Goal: Check status: Check status

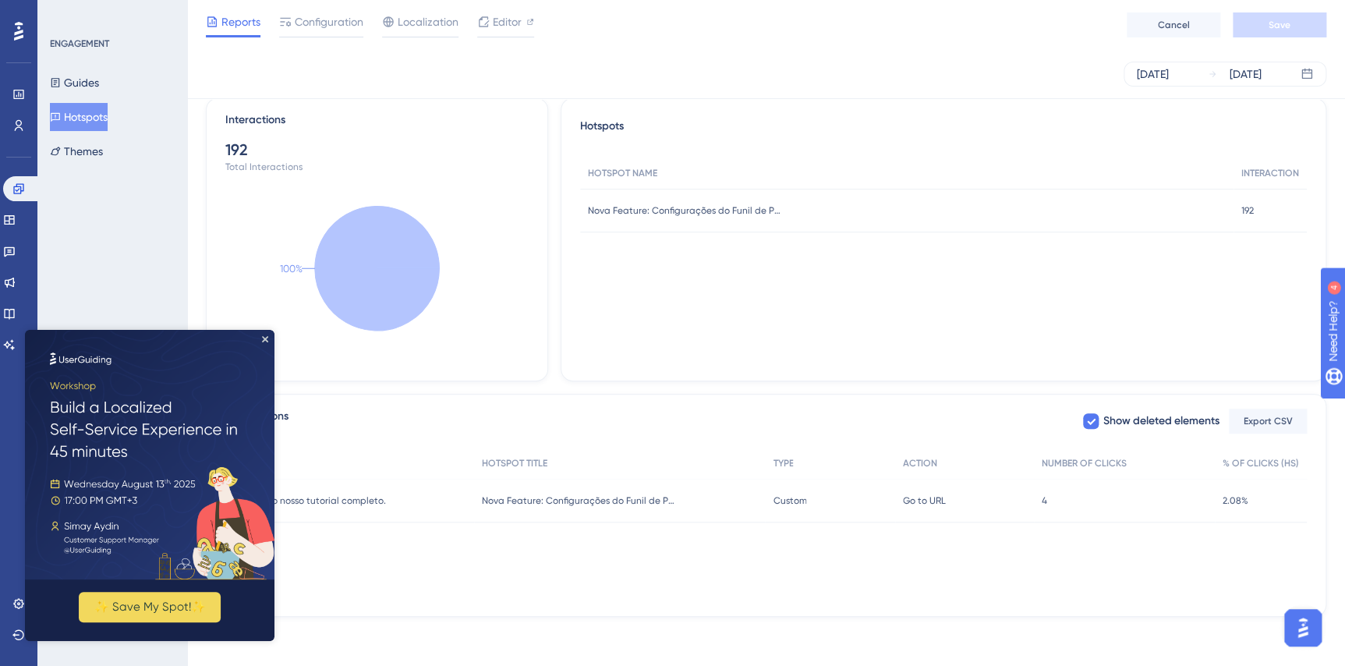
click at [262, 334] on img at bounding box center [150, 455] width 250 height 250
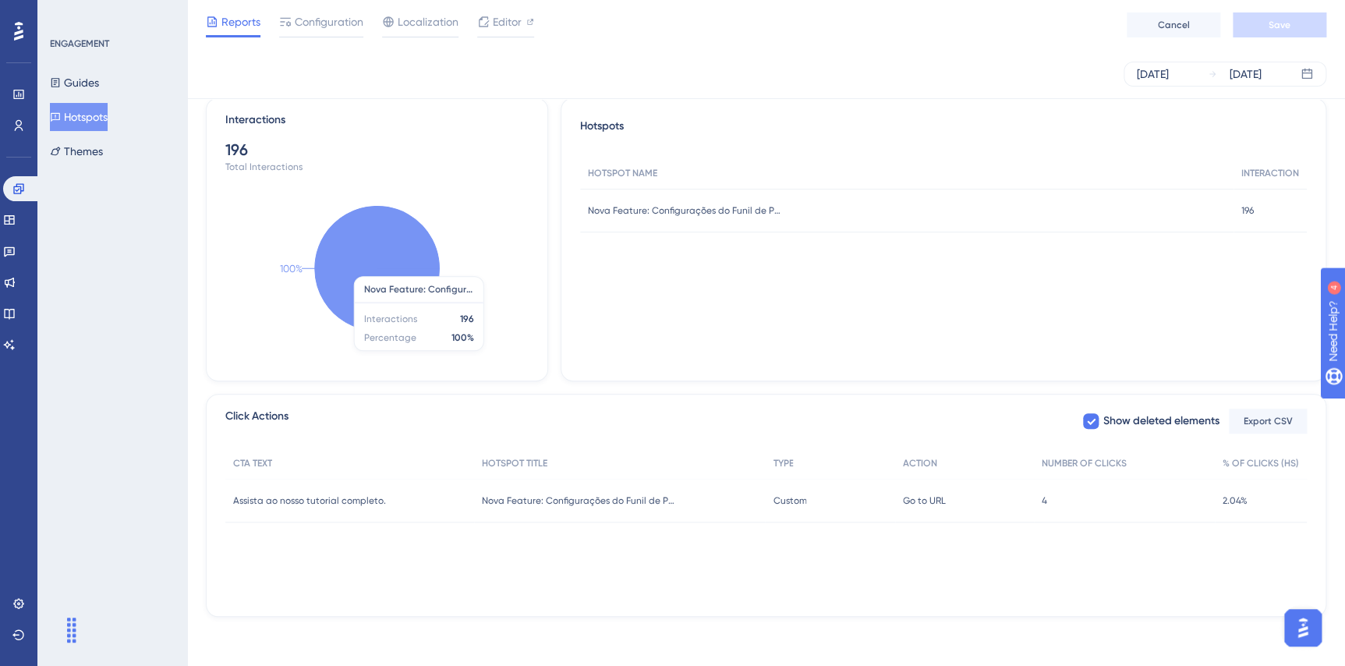
click at [773, 333] on div "Hotspots HOTSPOT NAME INTERACTION Nova Feature: Configurações do Funil de Propo…" at bounding box center [944, 239] width 766 height 284
click at [1169, 65] on div "[DATE]" at bounding box center [1153, 74] width 32 height 19
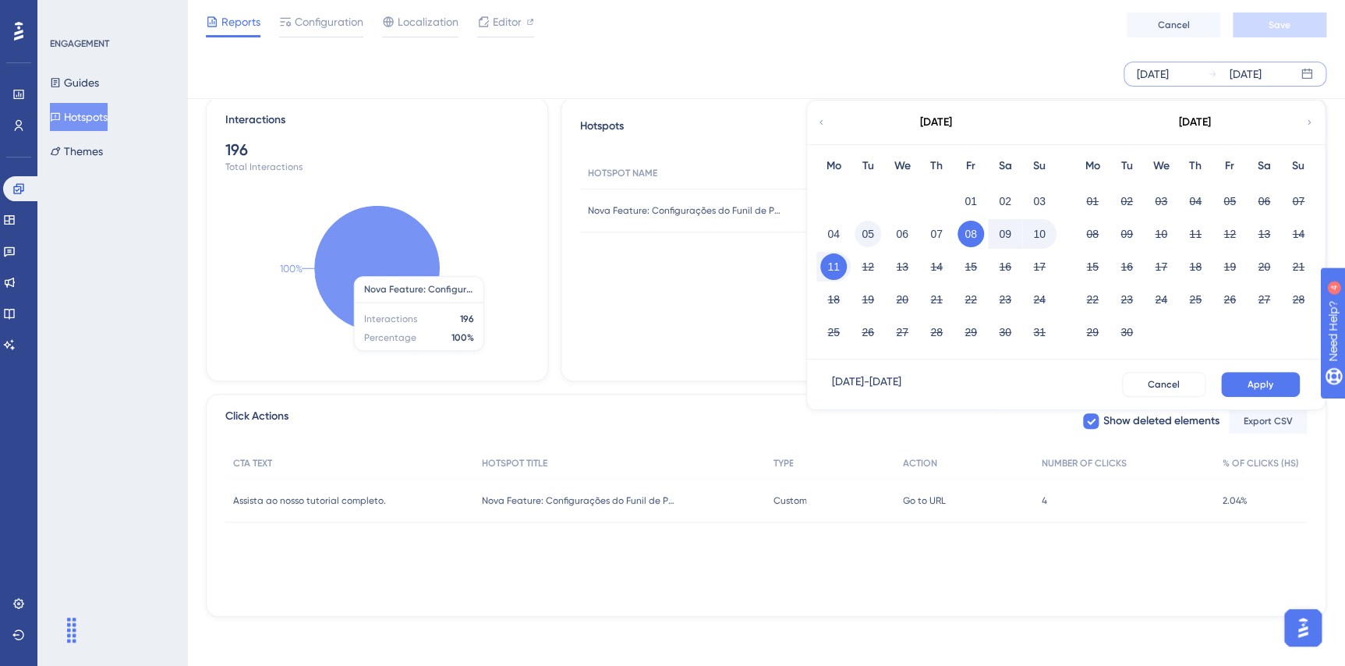
click at [880, 234] on button "05" at bounding box center [868, 234] width 27 height 27
click at [840, 273] on button "11" at bounding box center [833, 266] width 27 height 27
click at [1249, 376] on button "Apply" at bounding box center [1260, 384] width 79 height 25
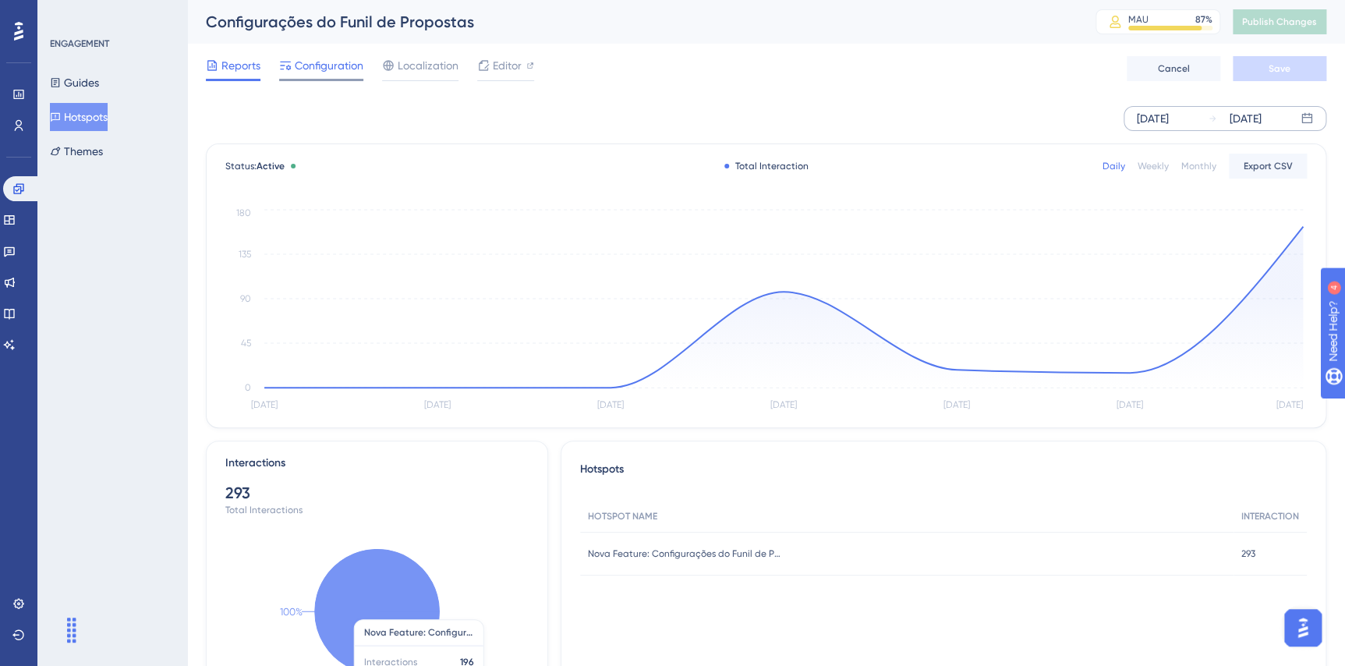
click at [342, 65] on span "Configuration" at bounding box center [329, 65] width 69 height 19
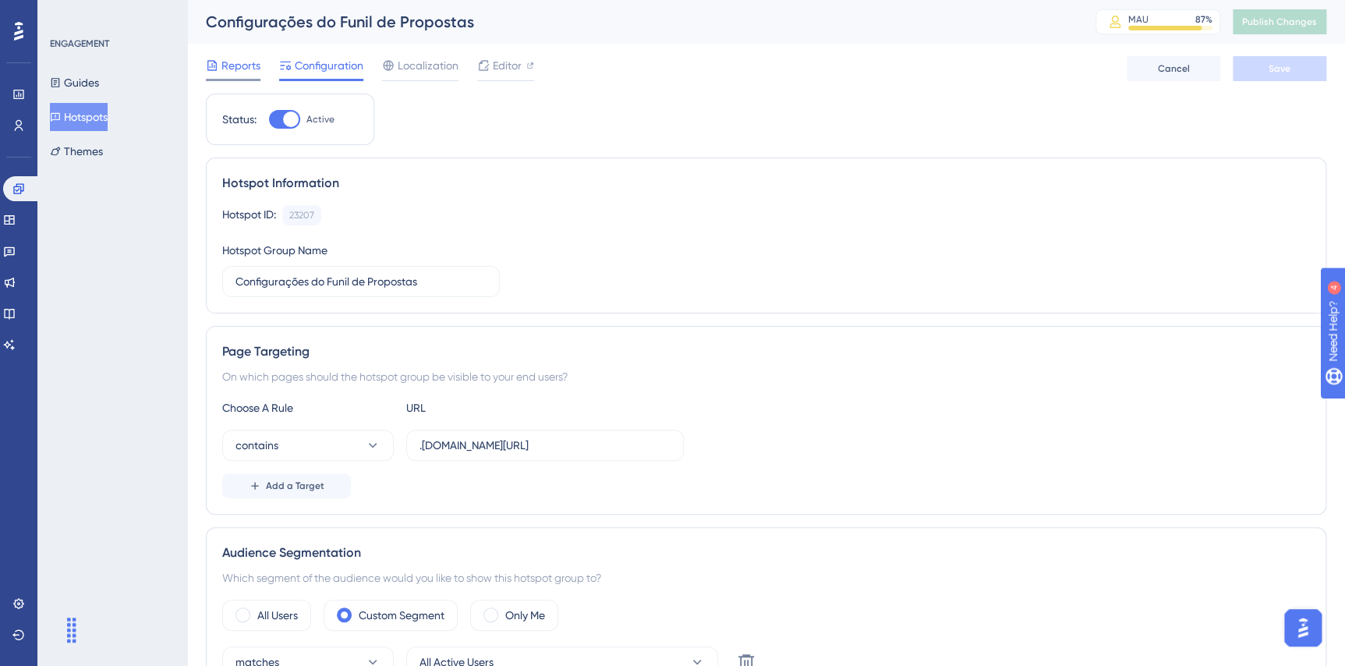
click at [238, 68] on span "Reports" at bounding box center [240, 65] width 39 height 19
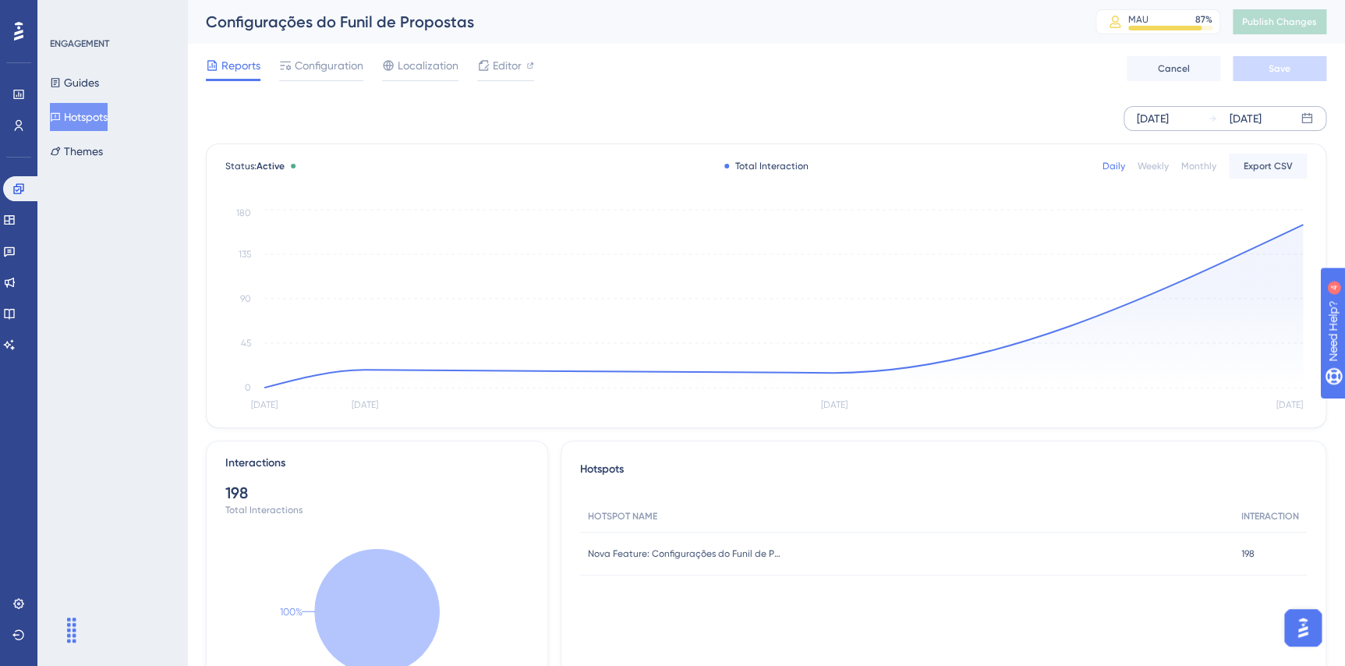
click at [1165, 114] on div "[DATE]" at bounding box center [1153, 118] width 32 height 19
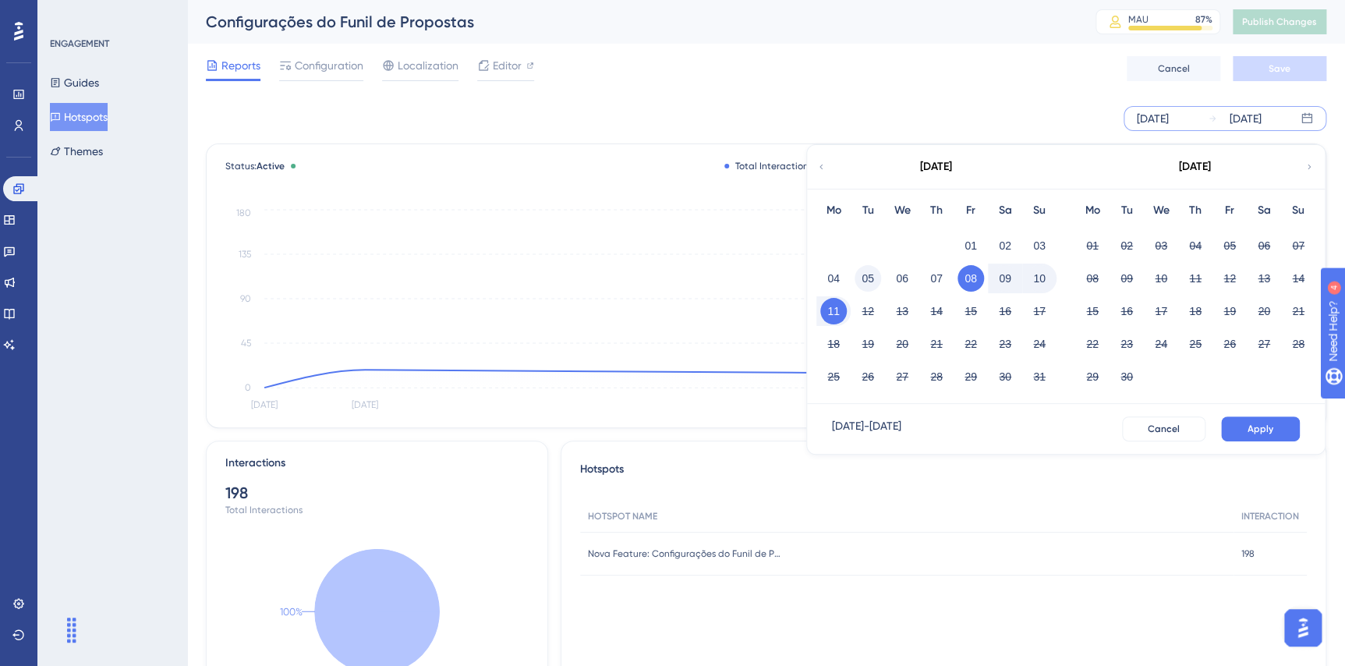
click at [875, 281] on button "05" at bounding box center [868, 278] width 27 height 27
click at [1258, 426] on span "Apply" at bounding box center [1261, 429] width 26 height 12
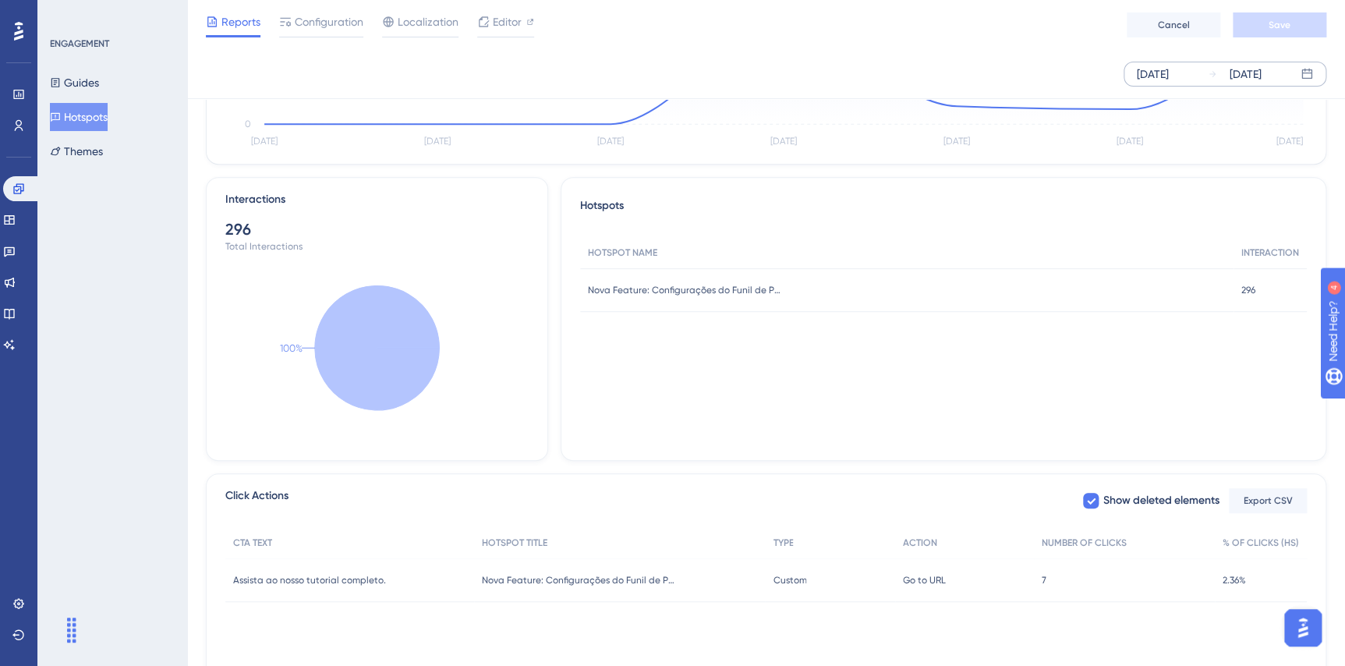
scroll to position [266, 0]
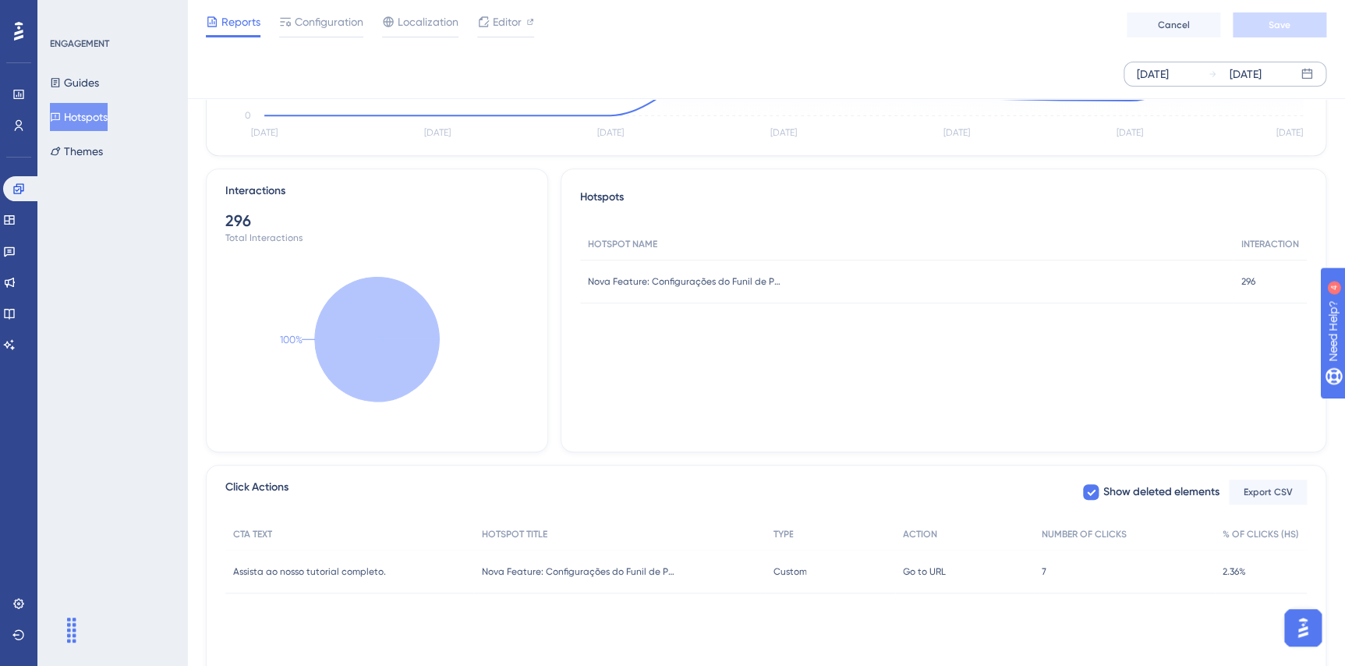
click at [830, 565] on div "Custom Custom" at bounding box center [829, 572] width 129 height 44
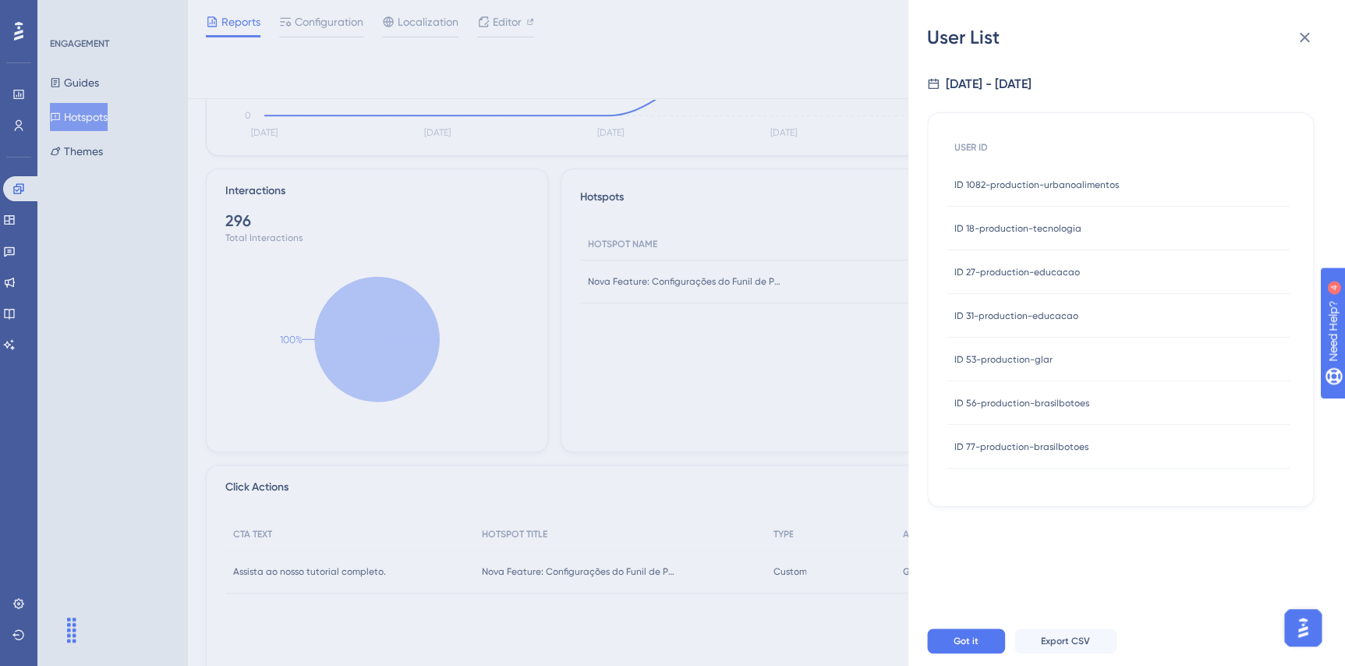
click at [823, 502] on div "User List 8/5/2025 - 8/11/2025 USER ID ID 1082-production-urbanoalimentos ID 10…" at bounding box center [672, 333] width 1345 height 666
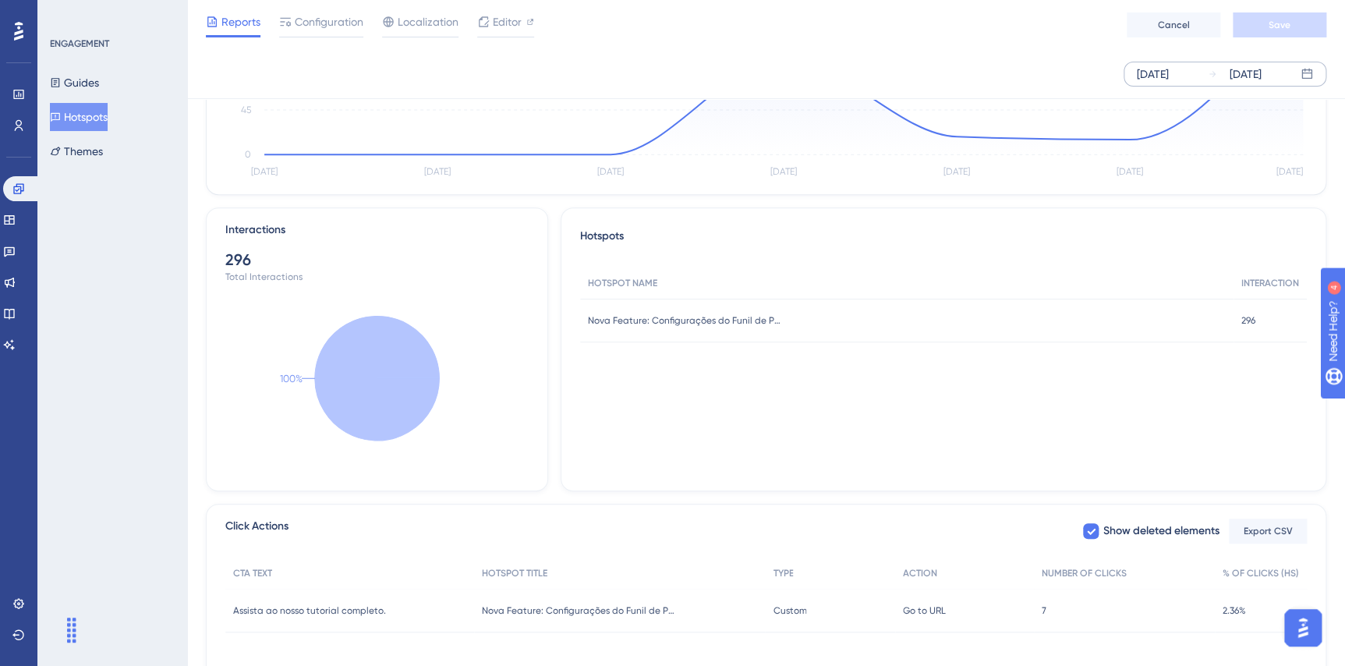
scroll to position [337, 0]
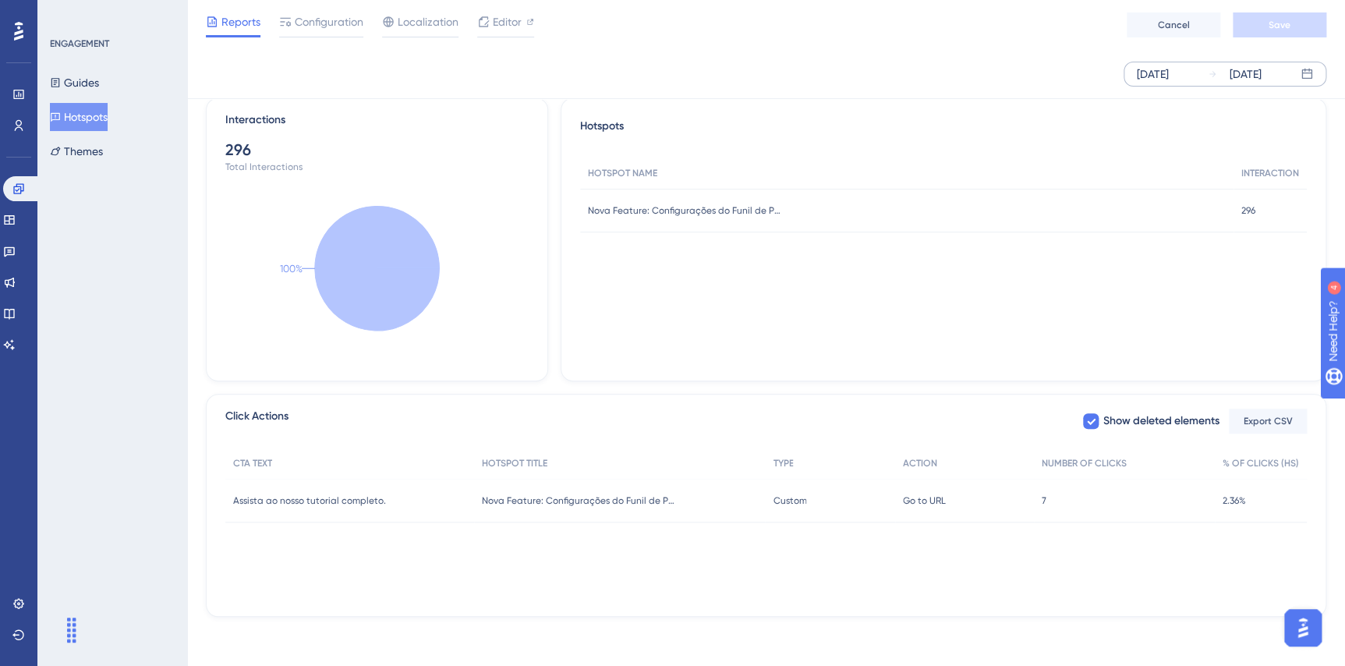
click at [776, 594] on div "CTA TEXT HOTSPOT TITLE TYPE ACTION NUMBER OF CLICKS % OF CLICKS (HS) Assista ao…" at bounding box center [766, 526] width 1082 height 156
click at [893, 614] on div "Click Actions Show deleted elements Export CSV CTA TEXT HOTSPOT TITLE TYPE ACTI…" at bounding box center [766, 505] width 1121 height 223
click at [884, 597] on div "CTA TEXT HOTSPOT TITLE TYPE ACTION NUMBER OF CLICKS % OF CLICKS (HS) Assista ao…" at bounding box center [766, 526] width 1082 height 156
